Goal: Communication & Community: Share content

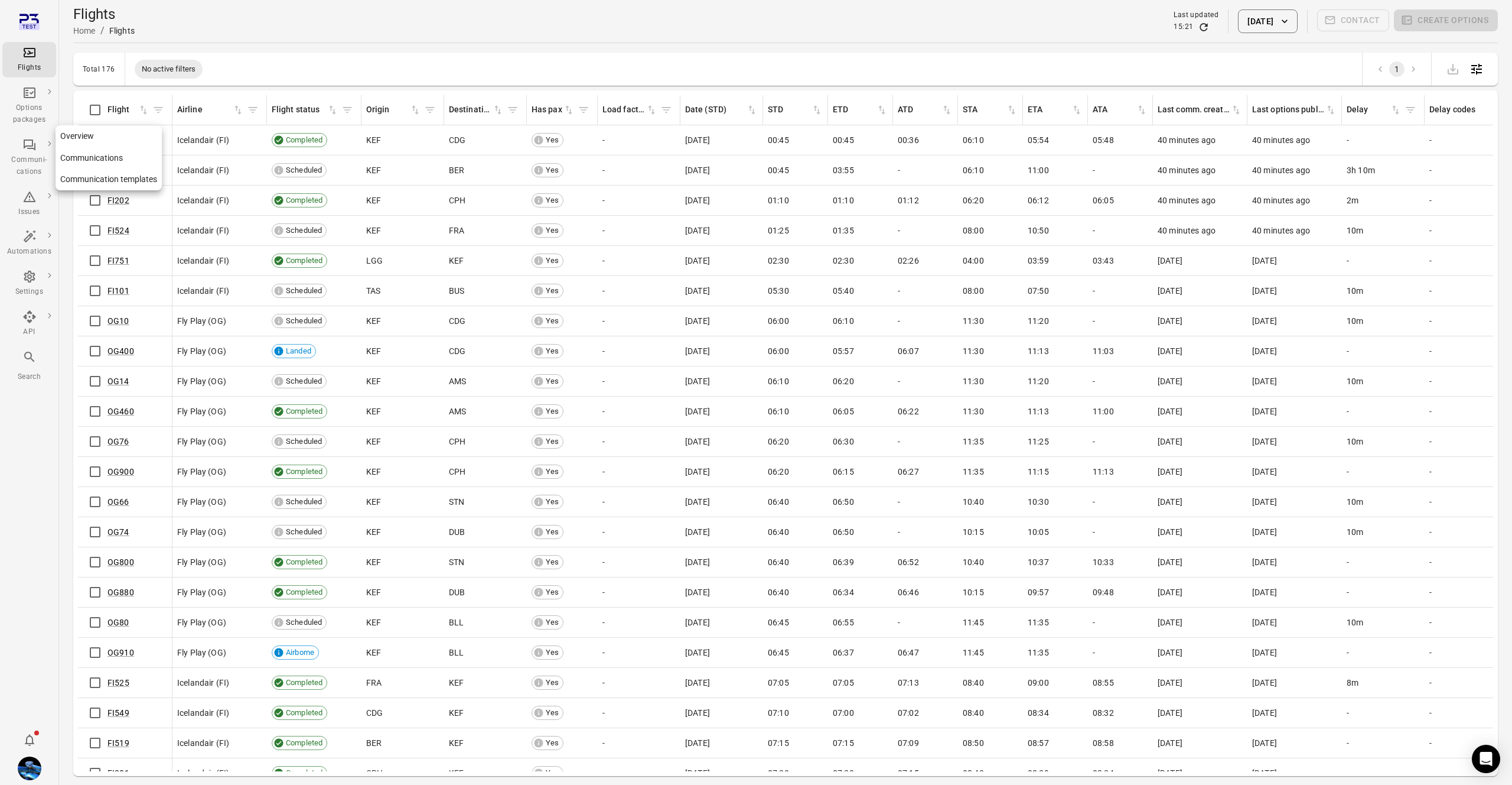
click at [32, 162] on div "Communi-cations" at bounding box center [29, 166] width 44 height 24
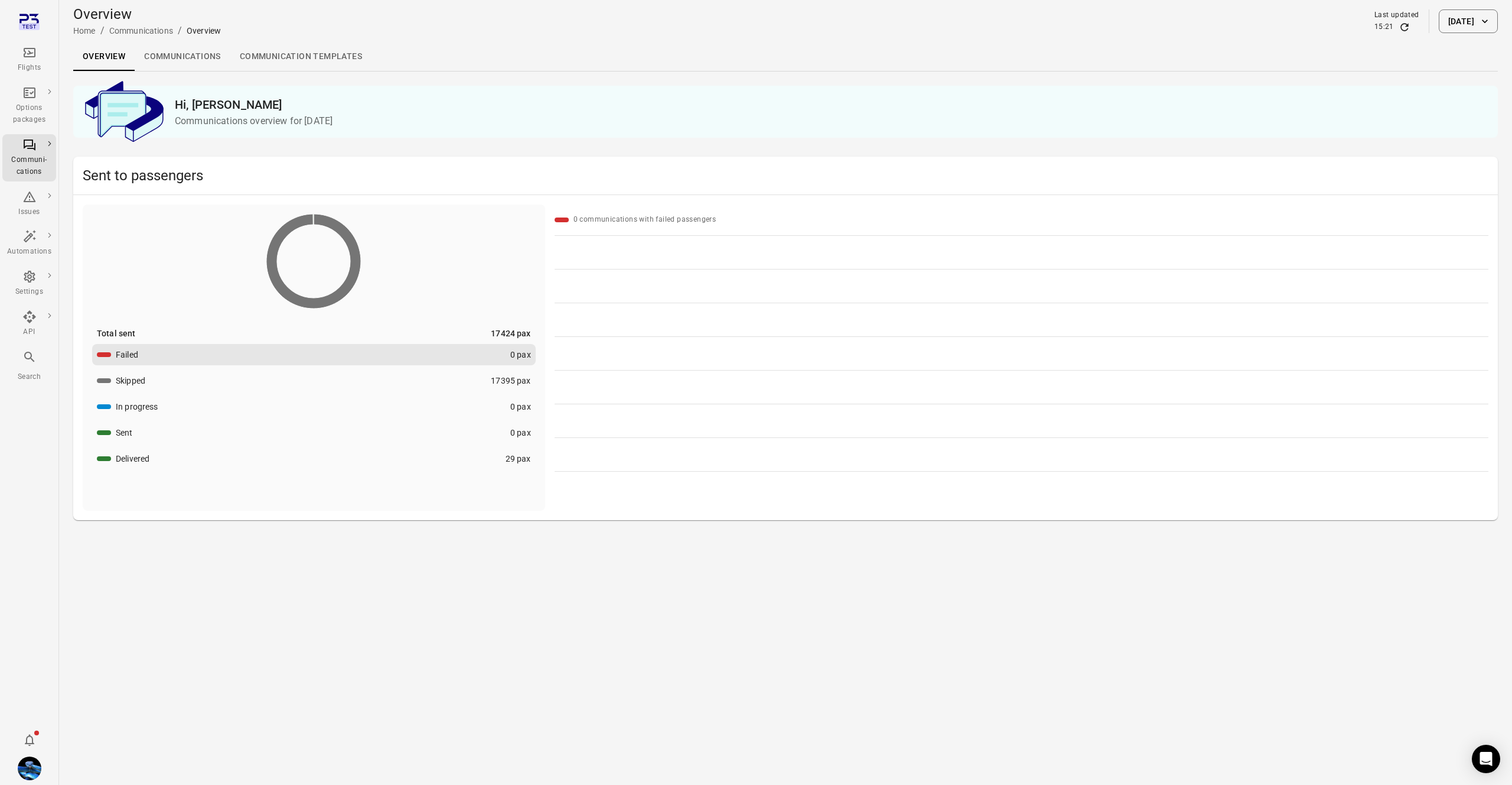
click at [503, 387] on button "Skipped 17395 pax" at bounding box center [314, 381] width 444 height 22
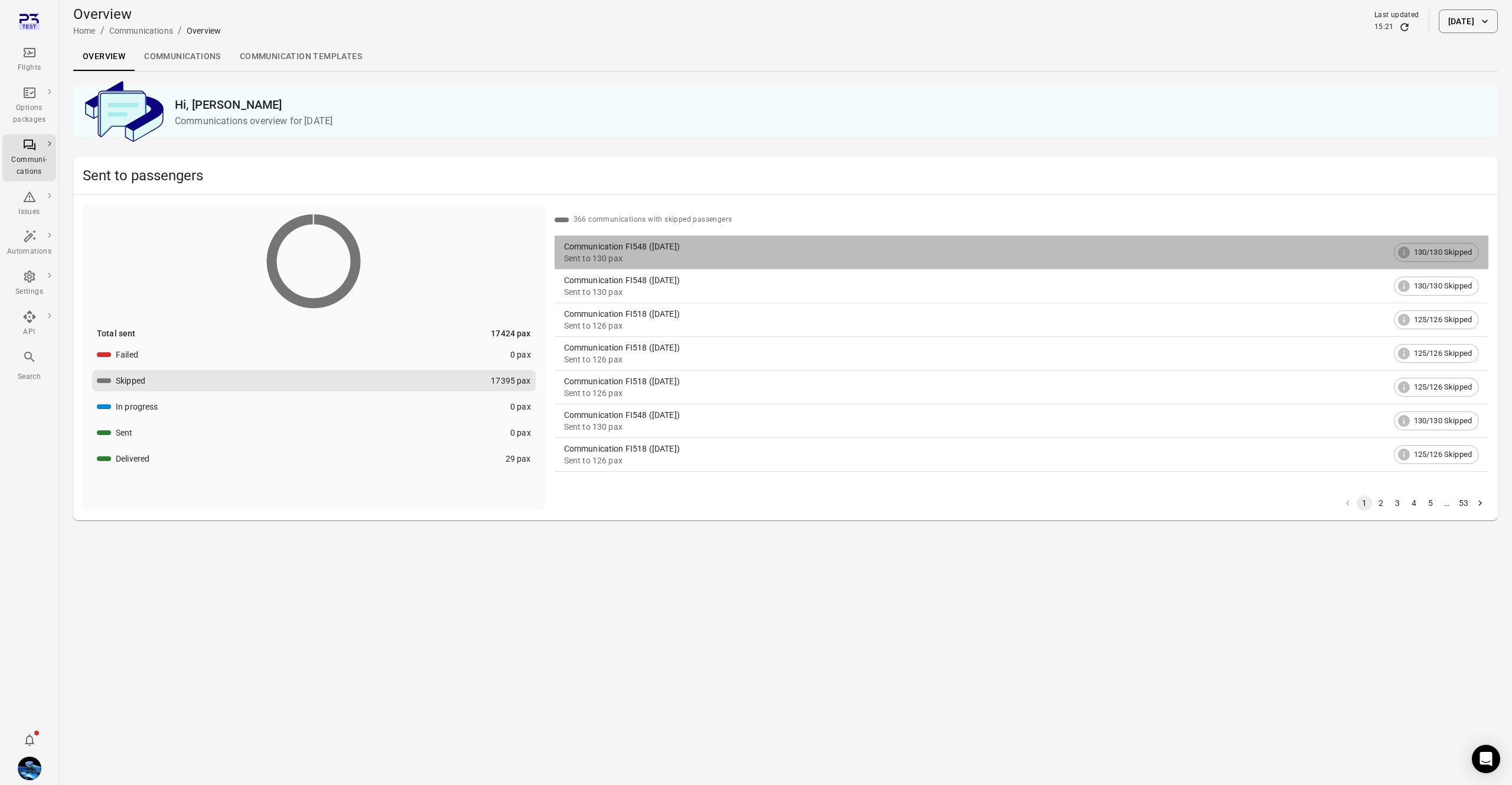
click at [635, 249] on div "Communication FI548 ([DATE])" at bounding box center [976, 246] width 825 height 12
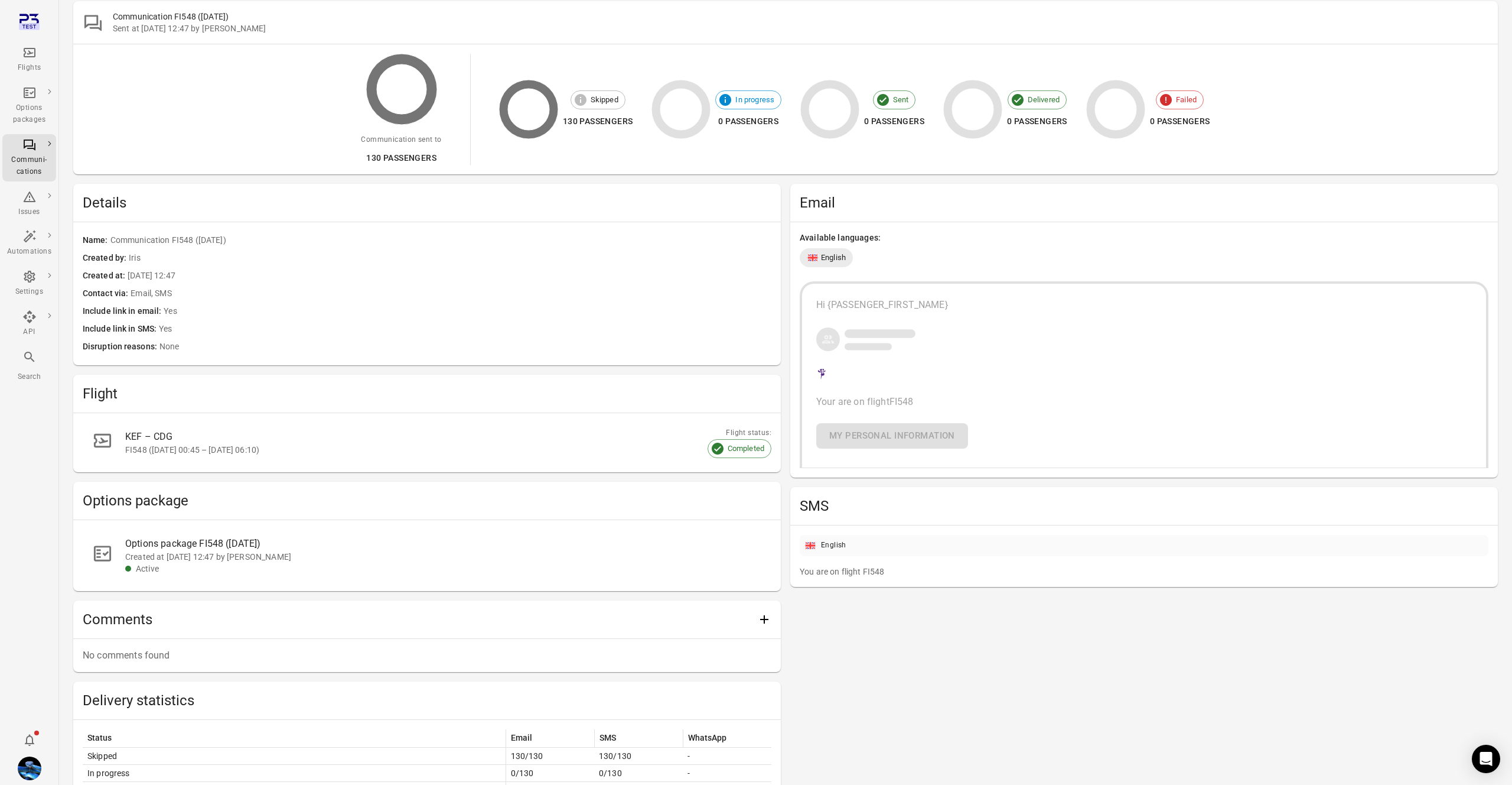
scroll to position [101, 0]
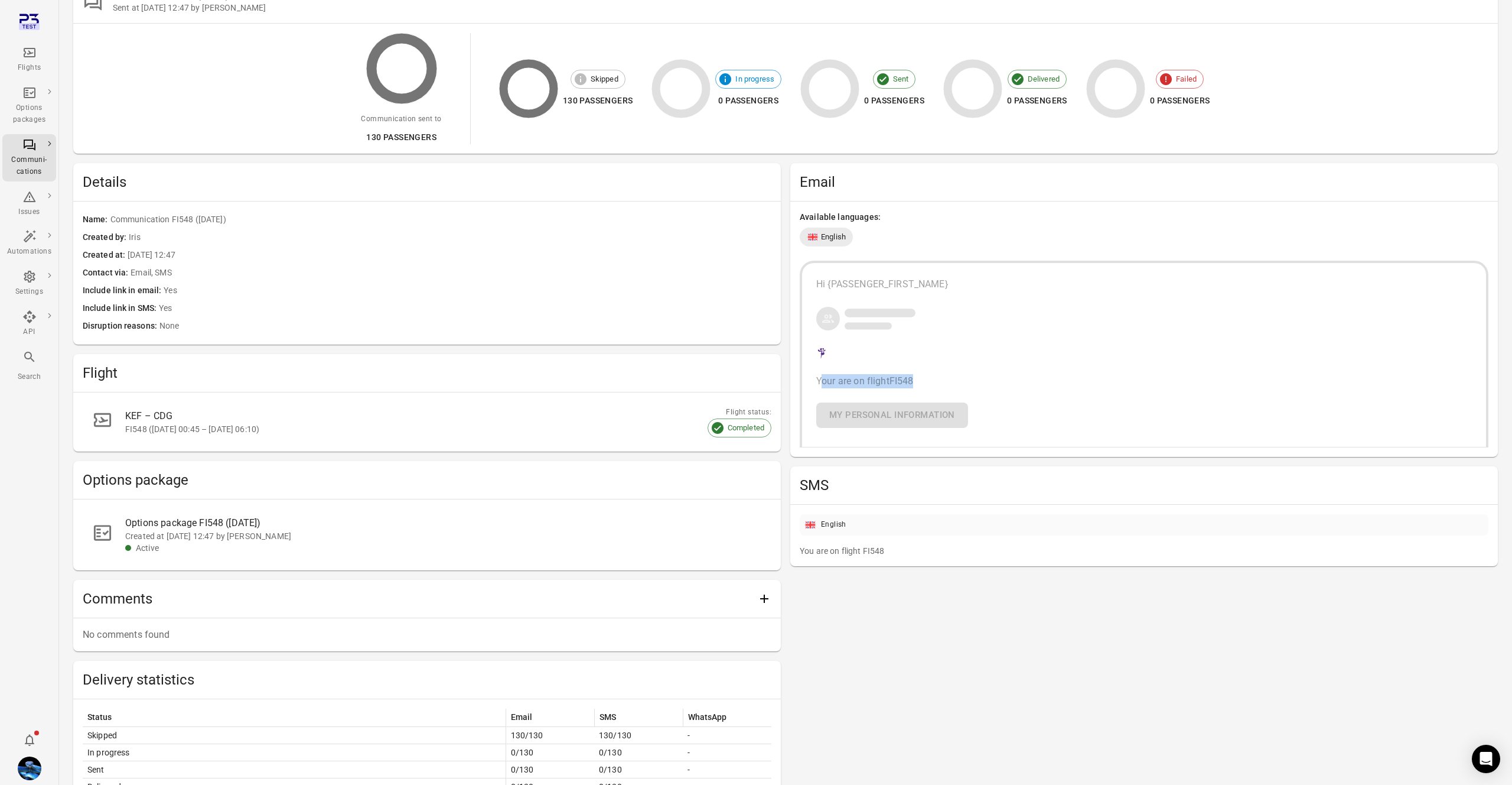
drag, startPoint x: 855, startPoint y: 384, endPoint x: 928, endPoint y: 387, distance: 73.1
click at [928, 387] on p "Your are on flight FI548" at bounding box center [1144, 381] width 656 height 14
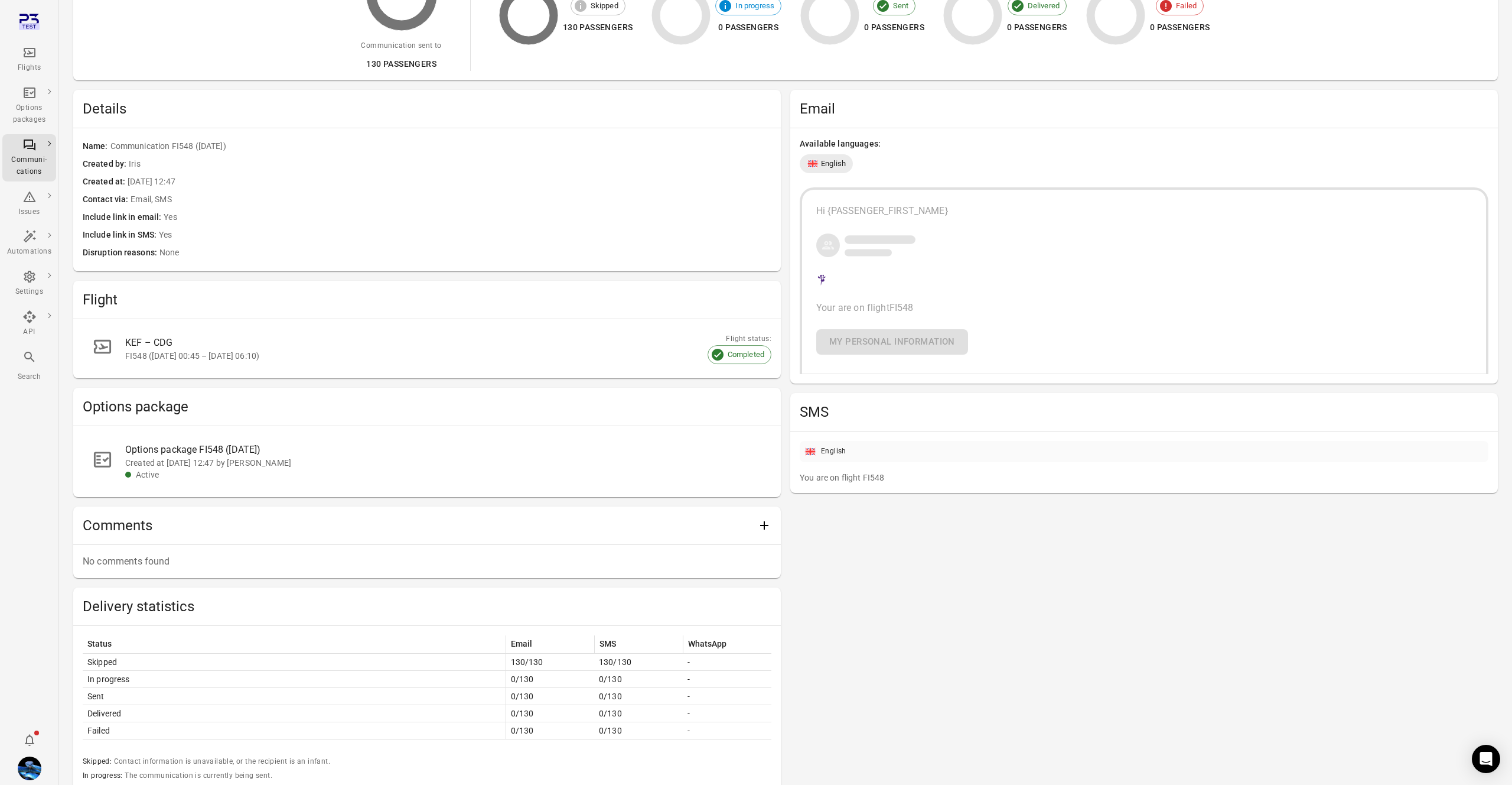
scroll to position [31, 0]
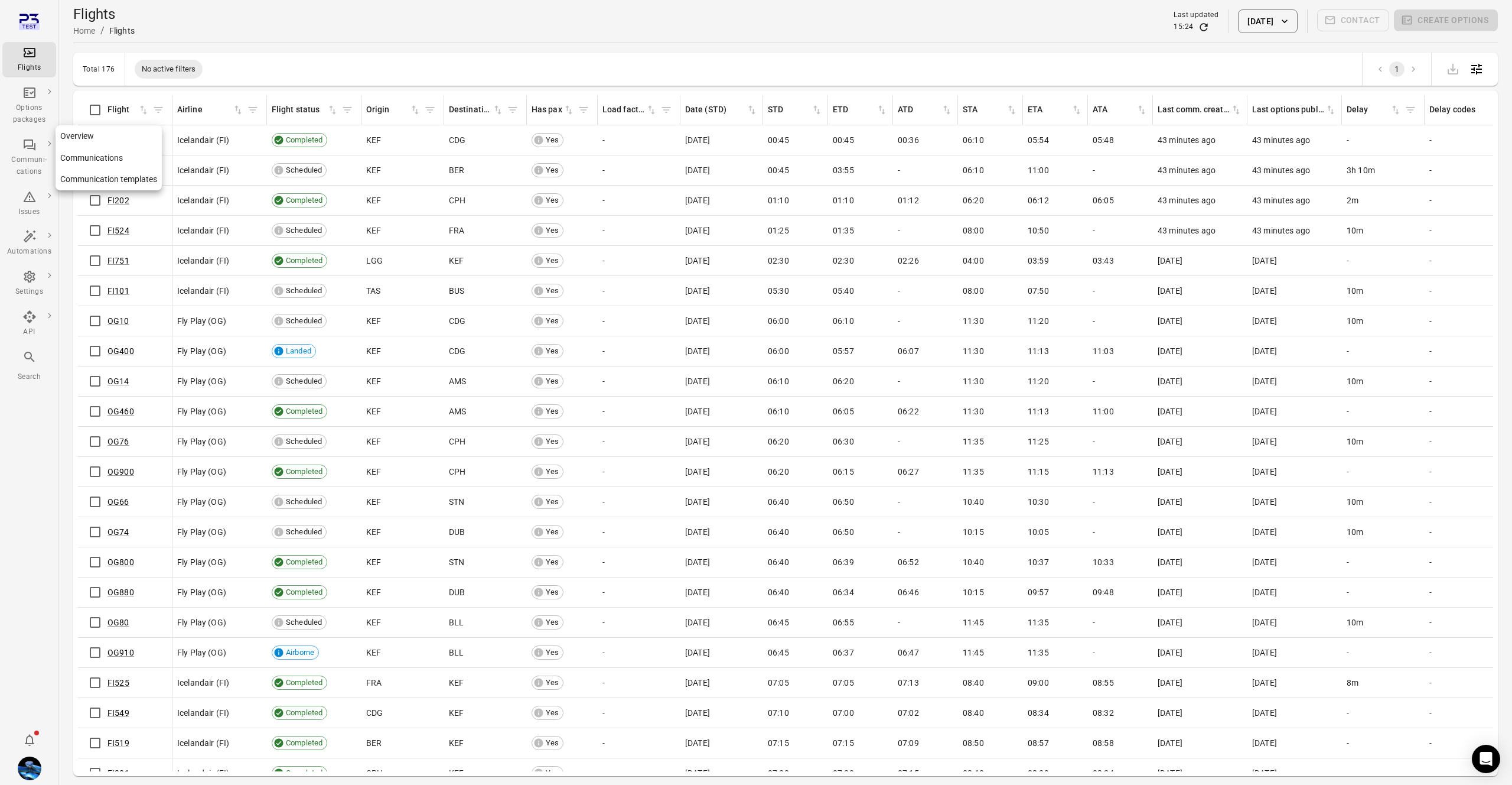
click at [108, 179] on link "Communication templates" at bounding box center [109, 179] width 107 height 22
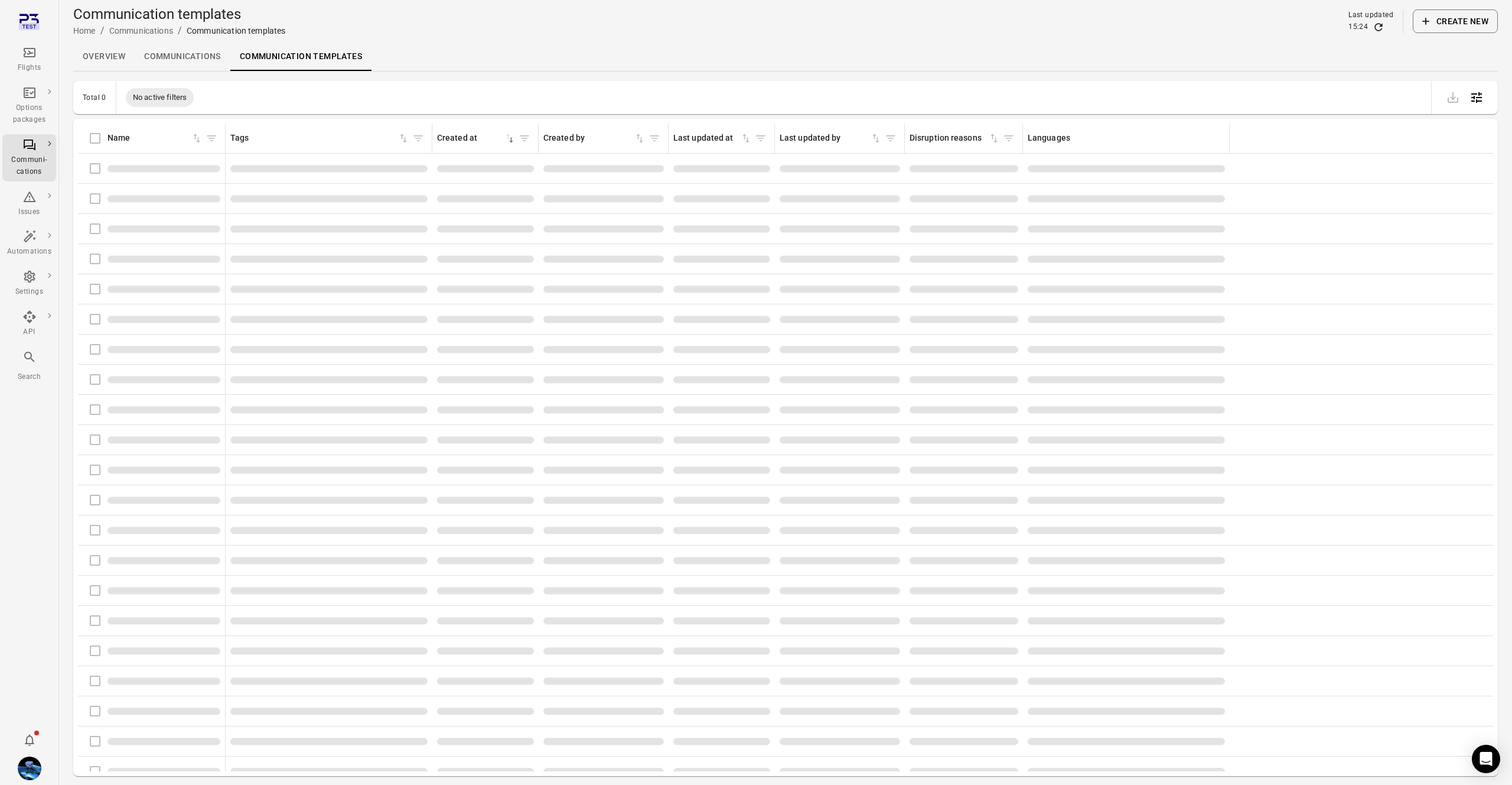
scroll to position [0, 6]
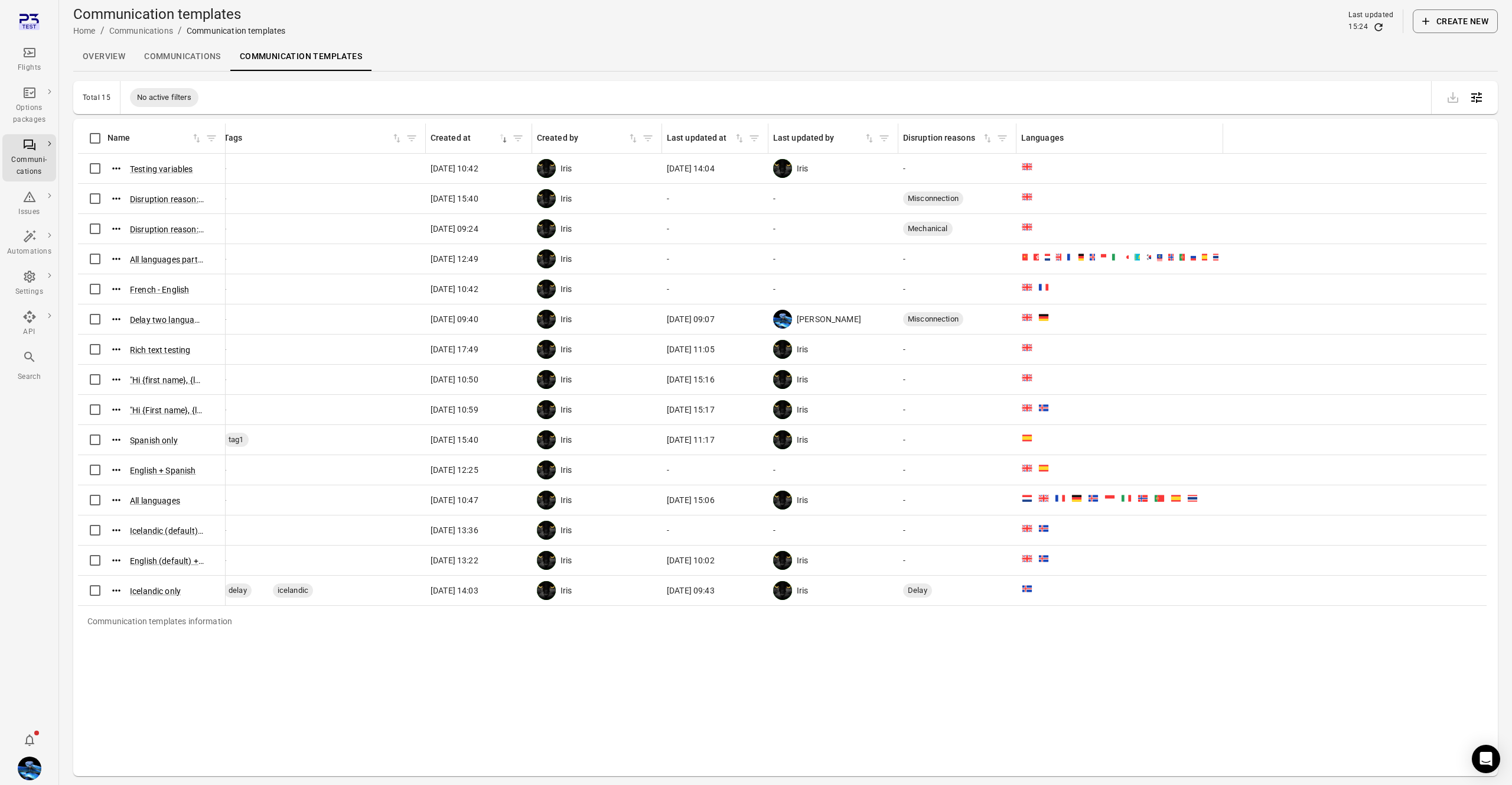
click at [1449, 30] on button "Create new" at bounding box center [1456, 21] width 85 height 24
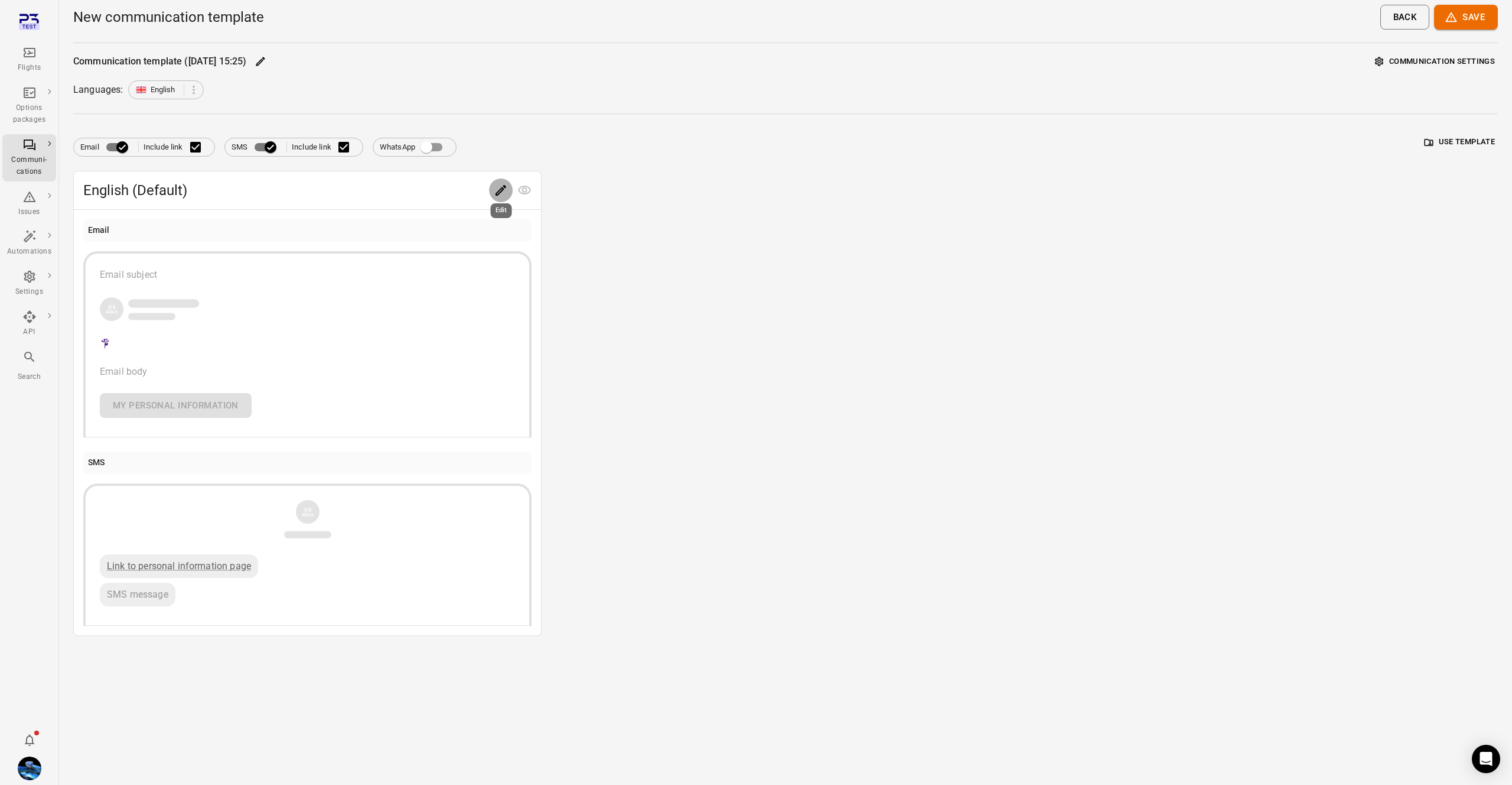
click at [498, 188] on icon "Edit" at bounding box center [501, 190] width 14 height 14
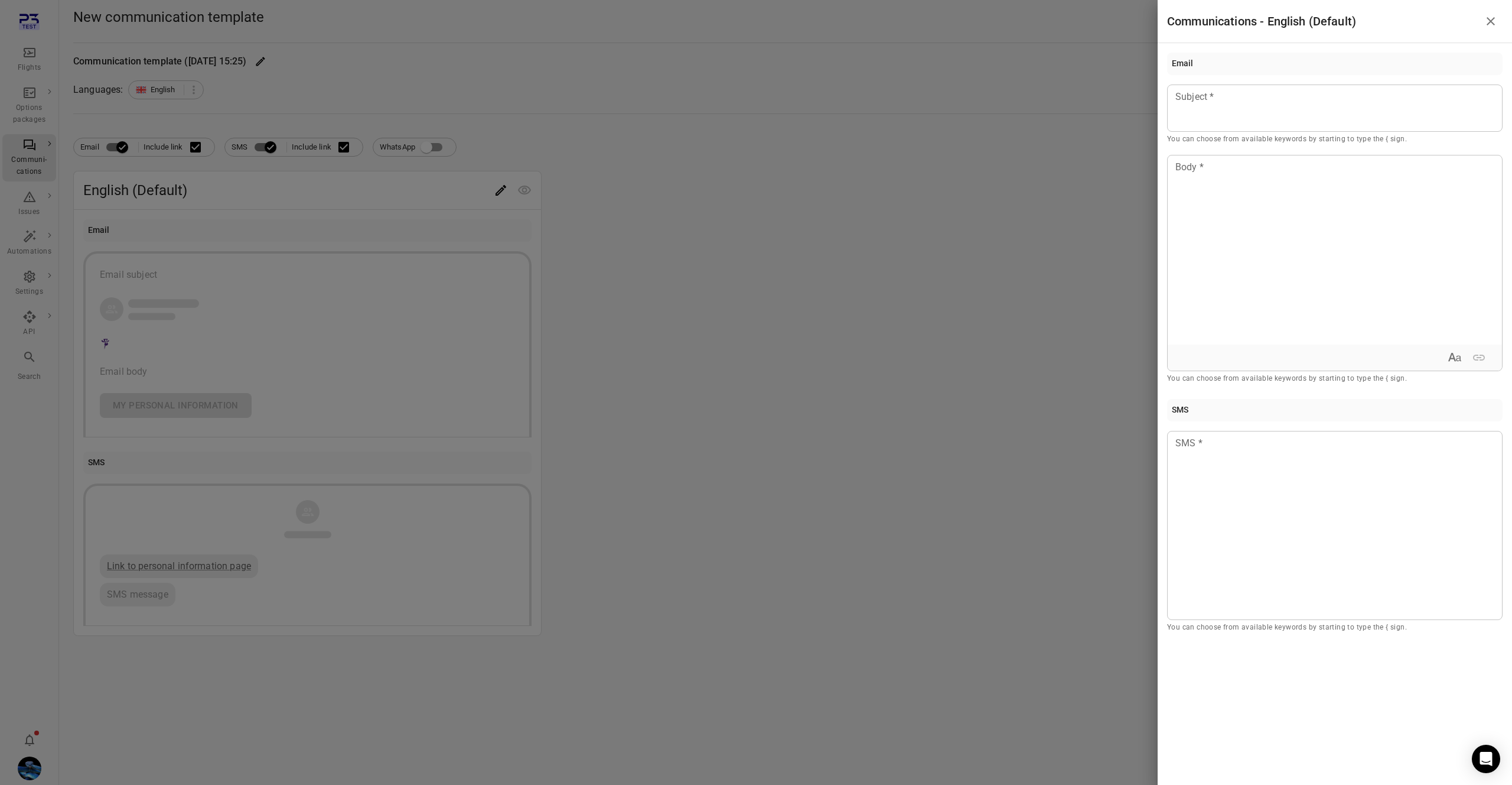
drag, startPoint x: 1247, startPoint y: 91, endPoint x: 1251, endPoint y: 133, distance: 42.2
click at [1247, 91] on p at bounding box center [1334, 97] width 318 height 14
drag, startPoint x: 1261, startPoint y: 239, endPoint x: 1270, endPoint y: 277, distance: 39.1
click at [1261, 239] on div at bounding box center [1335, 250] width 334 height 189
click at [1258, 486] on div at bounding box center [1335, 525] width 335 height 189
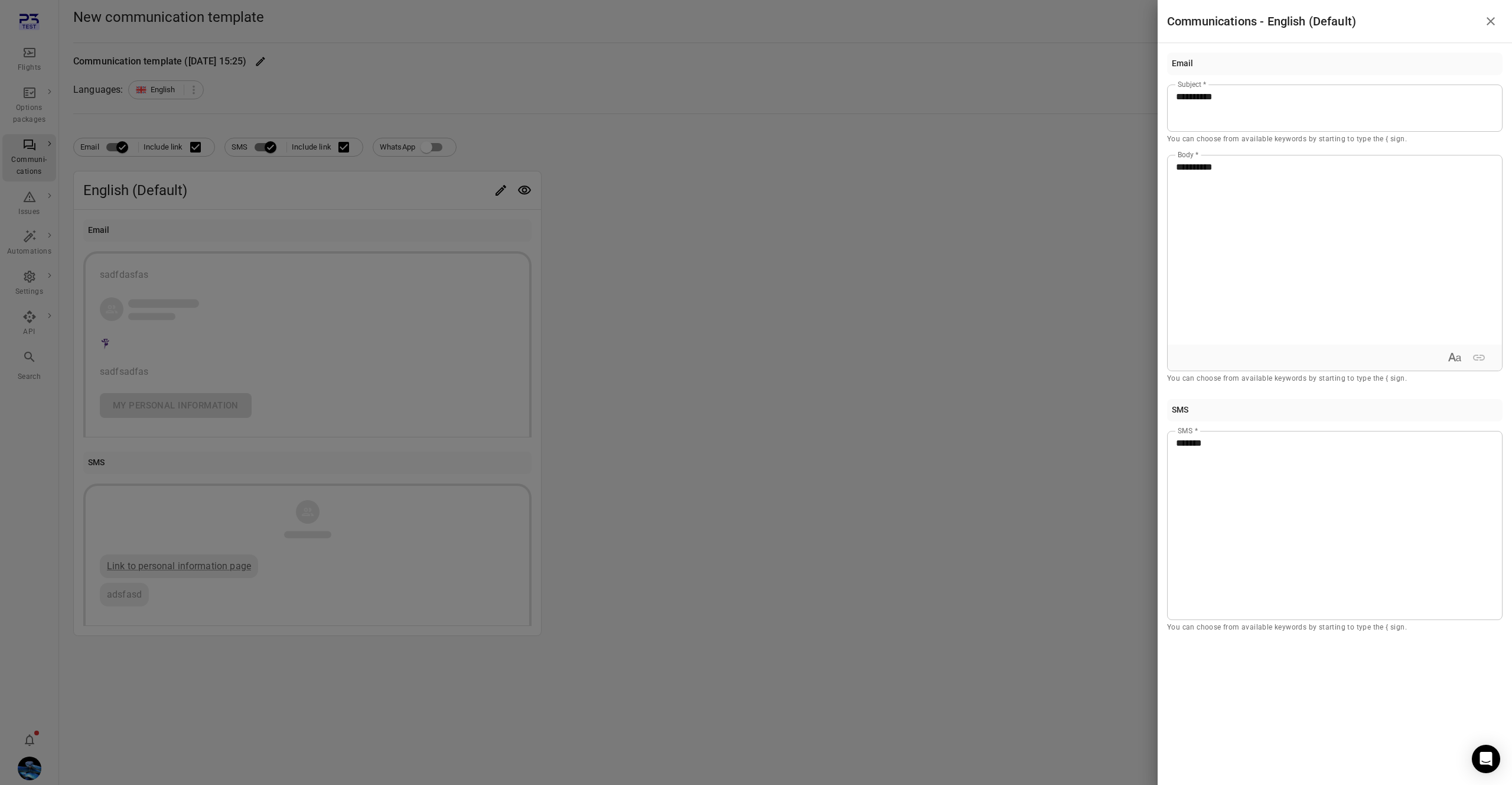
click at [805, 487] on div at bounding box center [756, 392] width 1512 height 785
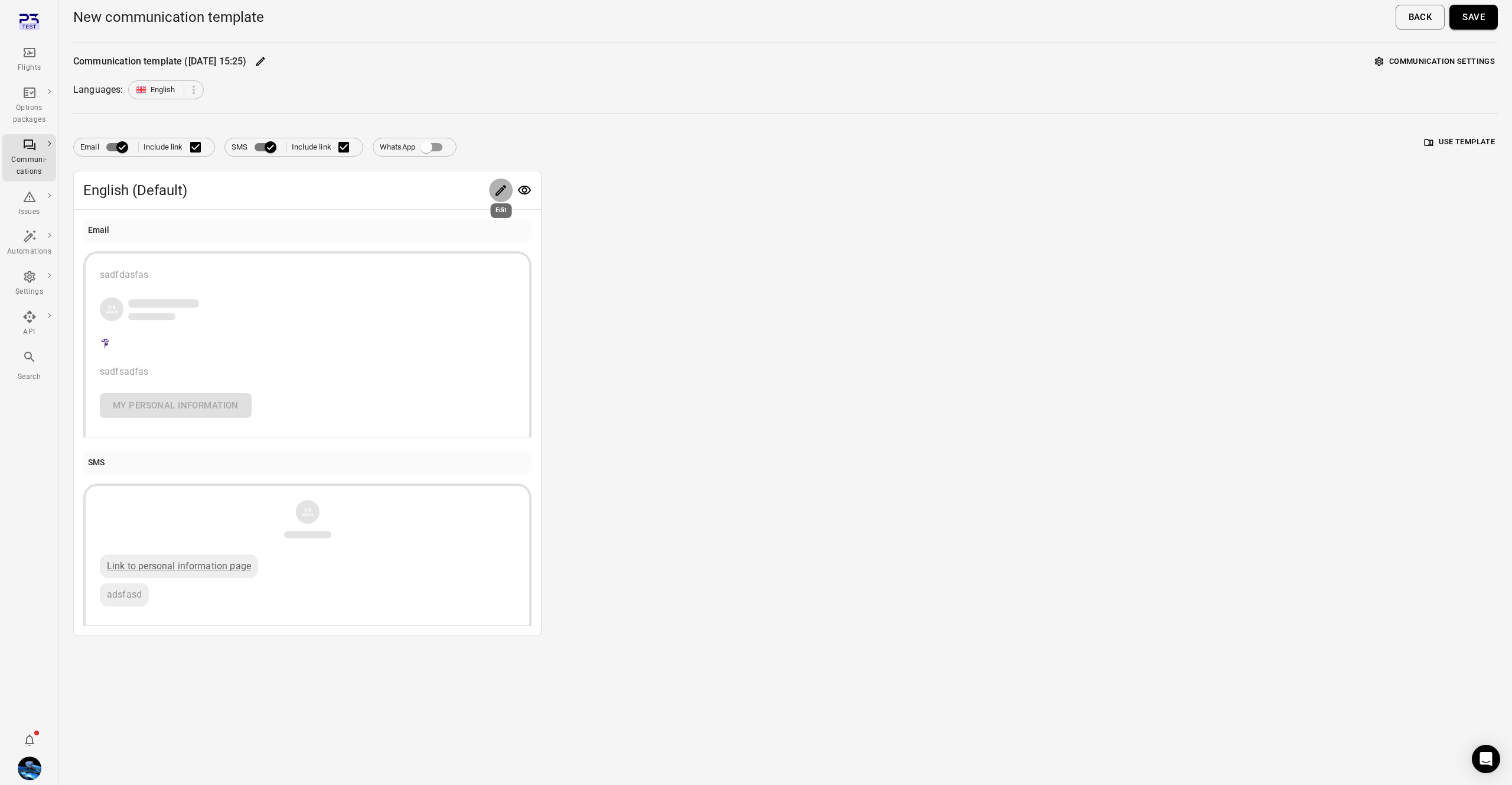
click at [501, 188] on icon "Edit" at bounding box center [501, 190] width 14 height 14
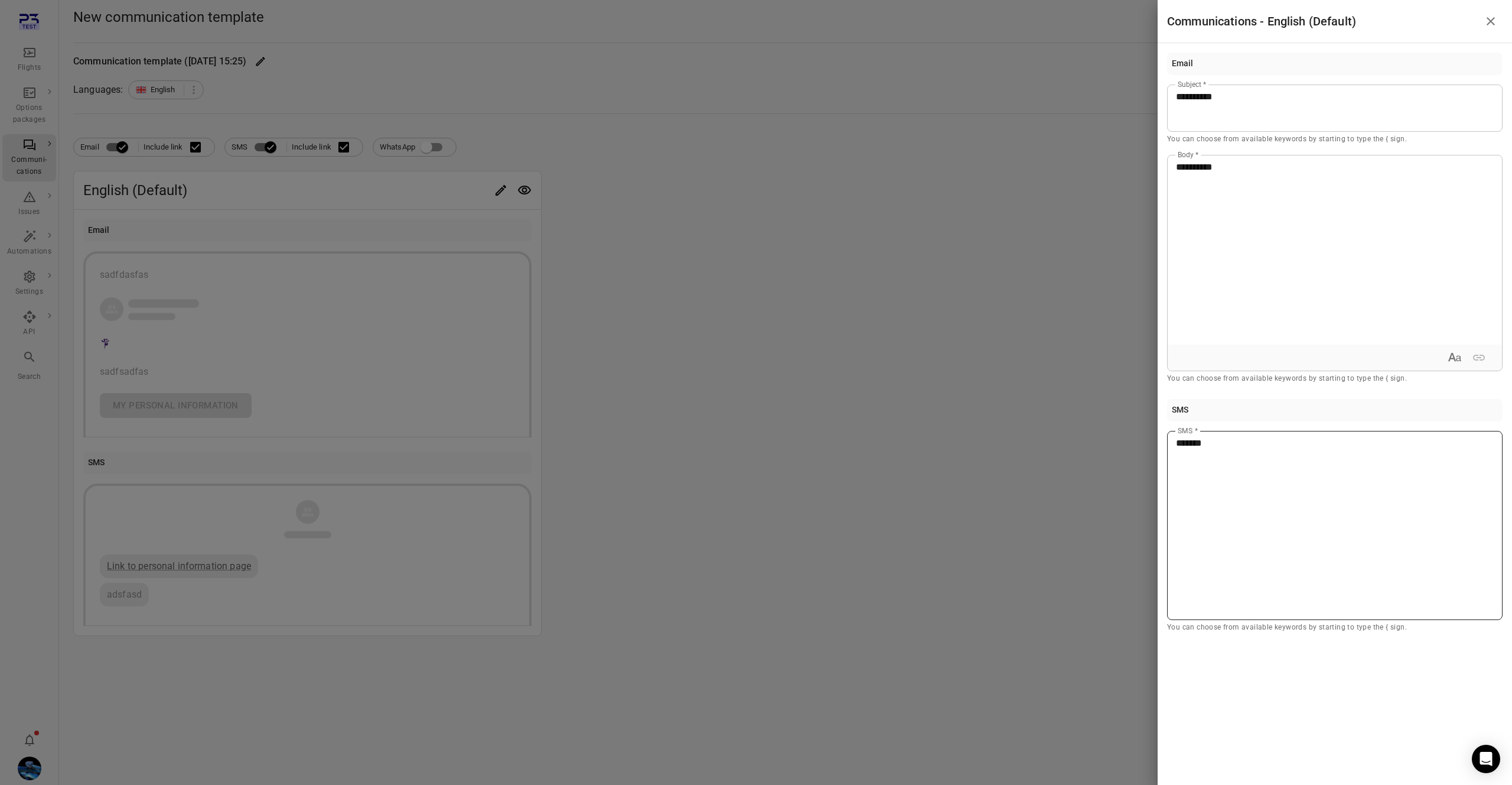
click at [1273, 452] on div "*******" at bounding box center [1335, 525] width 335 height 189
drag, startPoint x: 865, startPoint y: 387, endPoint x: 1213, endPoint y: 180, distance: 404.9
click at [865, 387] on div at bounding box center [756, 392] width 1512 height 785
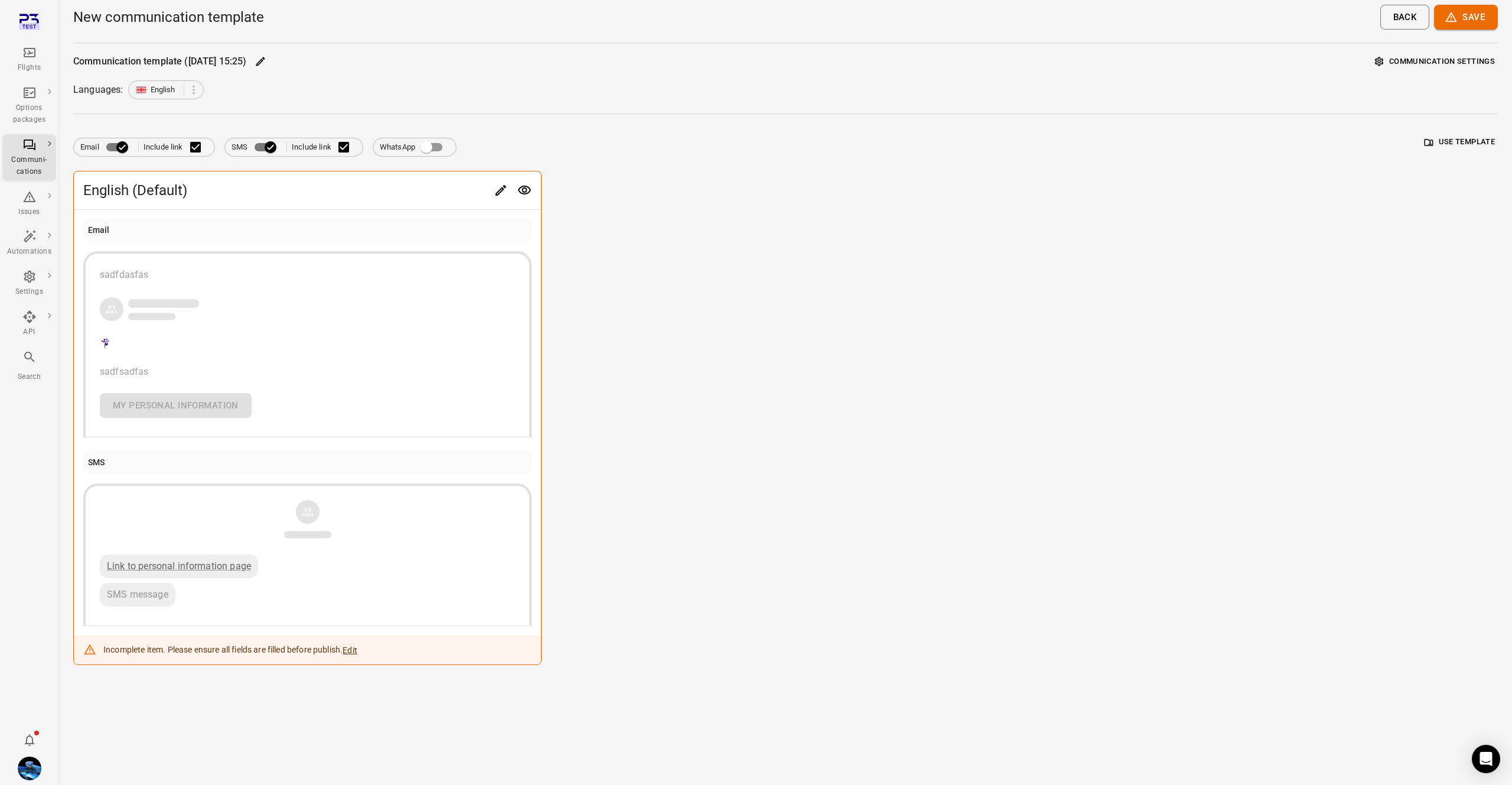
click at [1496, 4] on div "New communication template Back Save" at bounding box center [785, 21] width 1425 height 43
click at [1476, 13] on button "Save" at bounding box center [1466, 17] width 64 height 25
click at [1476, 13] on div at bounding box center [756, 392] width 1512 height 785
drag, startPoint x: 1476, startPoint y: 13, endPoint x: 1405, endPoint y: 45, distance: 77.9
click at [1476, 13] on div at bounding box center [756, 392] width 1512 height 785
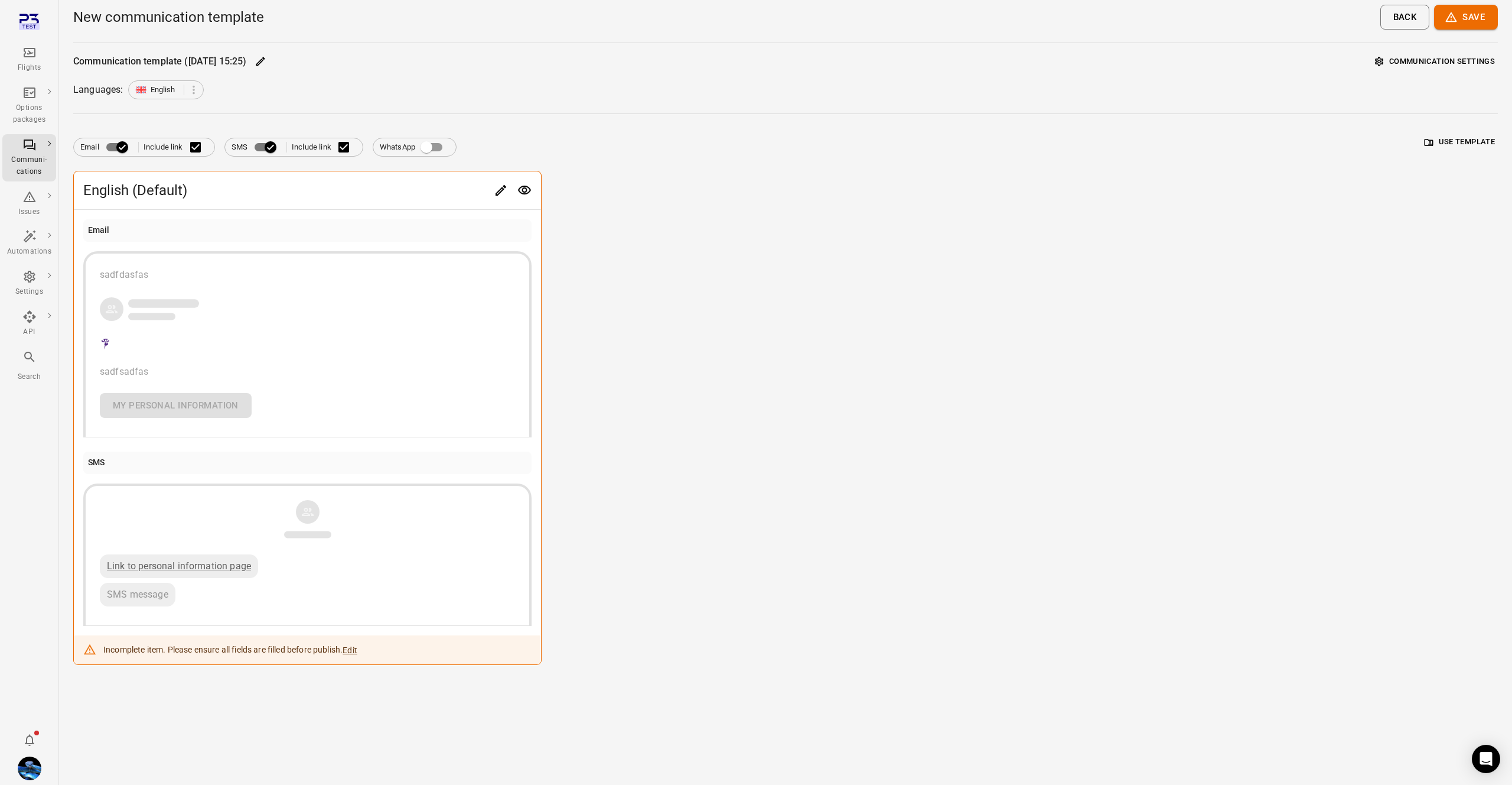
click at [892, 259] on div "English (Default) Email sadfdasfas sadfsadfas My personal information SMS Link …" at bounding box center [785, 418] width 1425 height 495
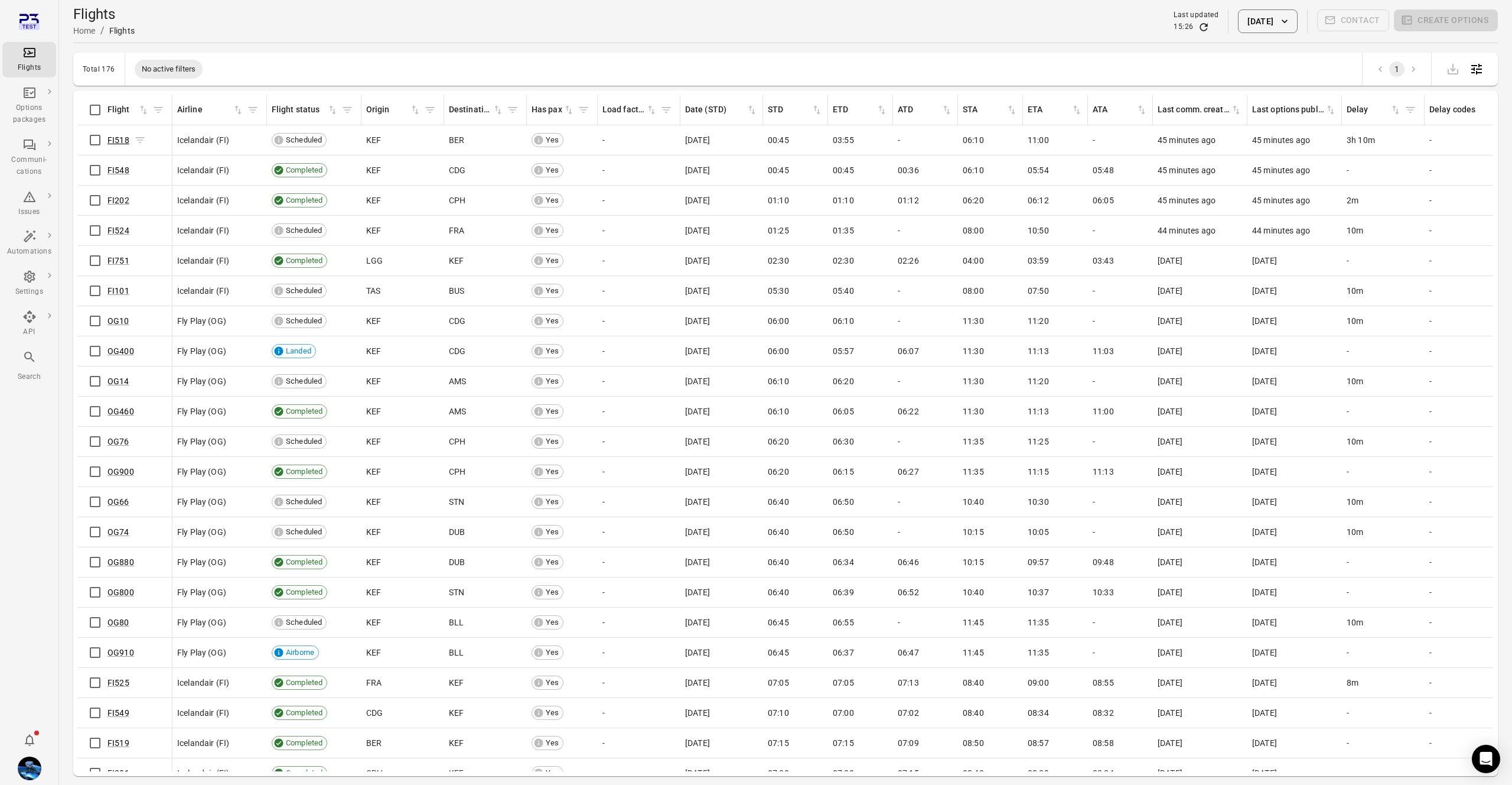
click at [112, 142] on link "FI518" at bounding box center [118, 140] width 22 height 9
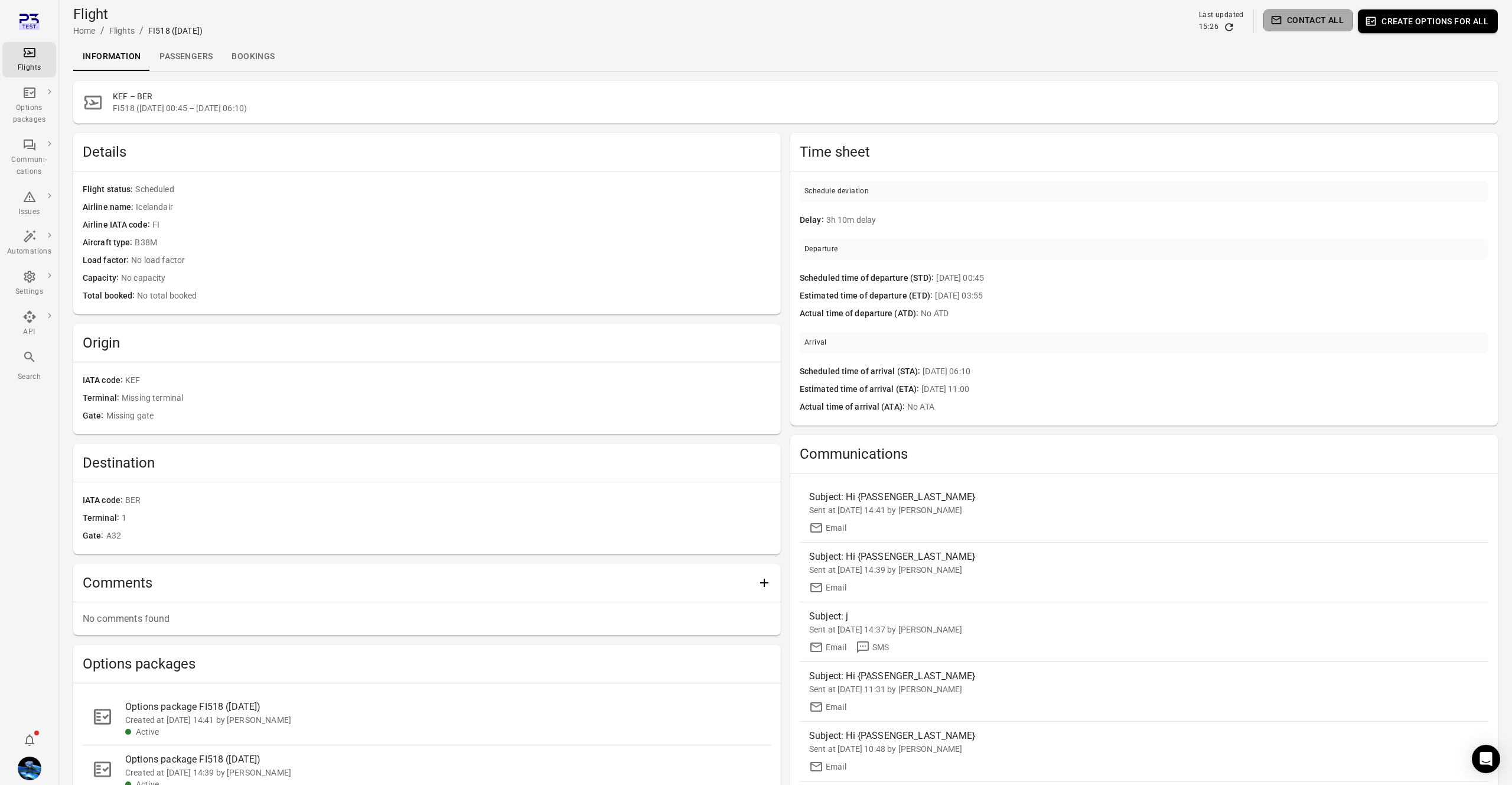
click at [1304, 26] on button "Contact all" at bounding box center [1308, 20] width 90 height 22
